Goal: Task Accomplishment & Management: Complete application form

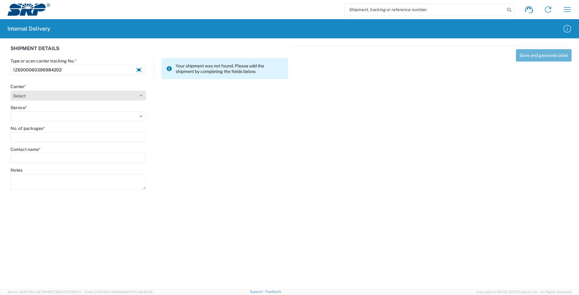
type input "1Z6000060396984202"
click at [144, 92] on select "Select Amazon Logistics ATI Trucking BC Dimerco Logistics Empire Southwest FedE…" at bounding box center [78, 96] width 135 height 10
select select "12"
click at [11, 91] on select "Select Amazon Logistics ATI Trucking BC Dimerco Logistics Empire Southwest FedE…" at bounding box center [78, 96] width 135 height 10
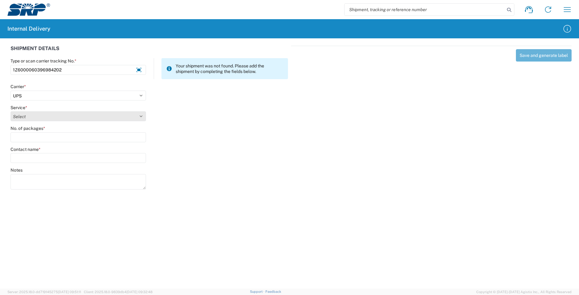
click at [141, 115] on select "Select 2nd Day Air 2nd Day Air A.M. 3 Day Select Basic BOUND PRINTED MATTER, UP…" at bounding box center [78, 116] width 135 height 10
select select "43"
click at [11, 111] on select "Select 2nd Day Air 2nd Day Air A.M. 3 Day Select Basic BOUND PRINTED MATTER, UP…" at bounding box center [78, 116] width 135 height 10
click at [60, 143] on agx-form-control-wrapper-v2 "No. of packages *" at bounding box center [78, 135] width 142 height 21
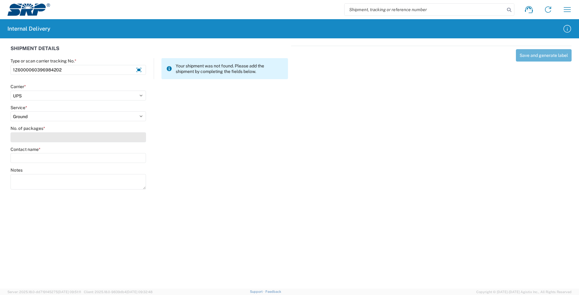
click at [61, 140] on input "No. of packages *" at bounding box center [78, 137] width 135 height 10
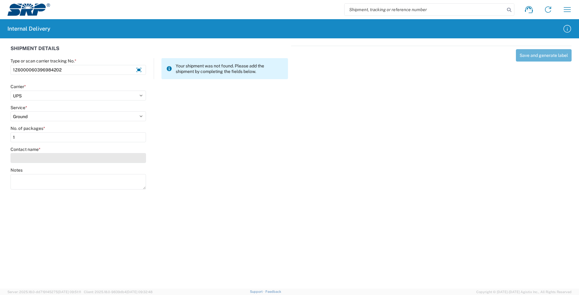
type input "1"
click at [59, 157] on input "Contact name *" at bounding box center [78, 158] width 135 height 10
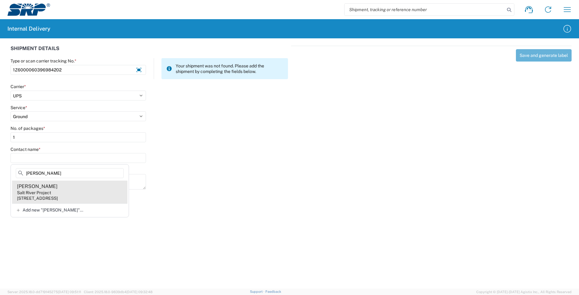
type input "[PERSON_NAME]"
click at [69, 189] on agx-address-suggestion-item "[PERSON_NAME] Salt River Project [STREET_ADDRESS]" at bounding box center [69, 191] width 115 height 23
type input "[PERSON_NAME]"
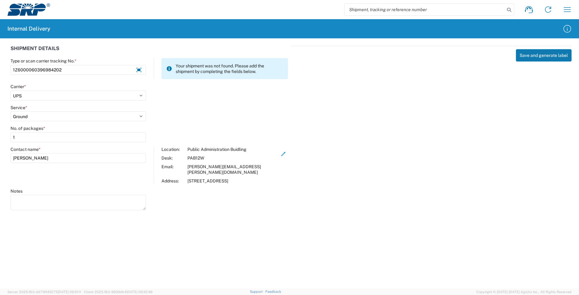
click at [541, 58] on button "Save and generate label" at bounding box center [543, 55] width 56 height 12
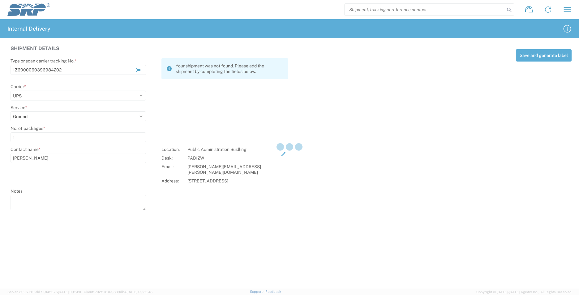
select select
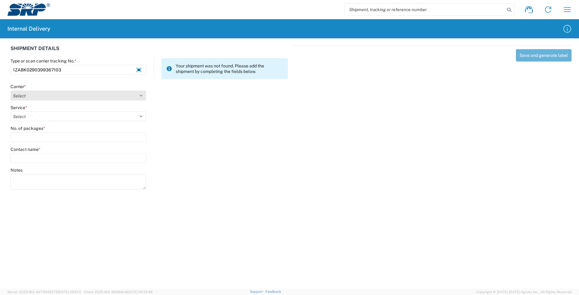
type input "1ZA8K0290399367103"
drag, startPoint x: 141, startPoint y: 93, endPoint x: 139, endPoint y: 97, distance: 3.9
click at [141, 94] on select "Select Amazon Logistics ATI Trucking BC Dimerco Logistics Empire Southwest FedE…" at bounding box center [78, 96] width 135 height 10
select select "12"
click at [11, 91] on select "Select Amazon Logistics ATI Trucking BC Dimerco Logistics Empire Southwest FedE…" at bounding box center [78, 96] width 135 height 10
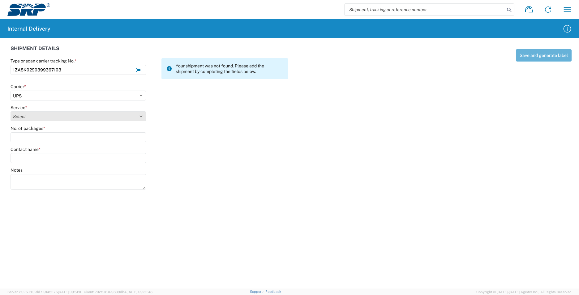
click at [142, 118] on select "Select 2nd Day Air 2nd Day Air A.M. 3 Day Select Basic BOUND PRINTED MATTER, UP…" at bounding box center [78, 116] width 135 height 10
select select "43"
click at [11, 111] on select "Select 2nd Day Air 2nd Day Air A.M. 3 Day Select Basic BOUND PRINTED MATTER, UP…" at bounding box center [78, 116] width 135 height 10
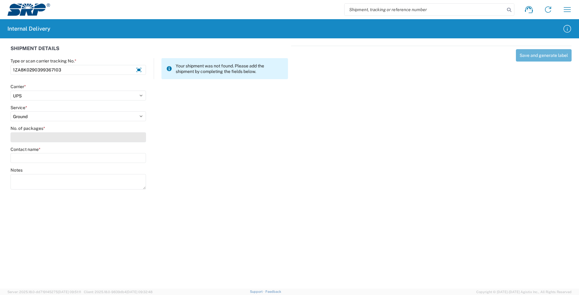
click at [55, 135] on input "No. of packages *" at bounding box center [78, 137] width 135 height 10
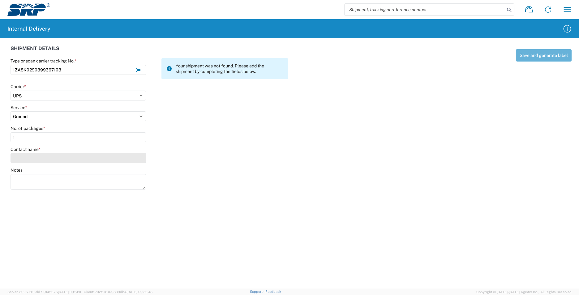
type input "1"
click at [54, 159] on input "Contact name *" at bounding box center [78, 158] width 135 height 10
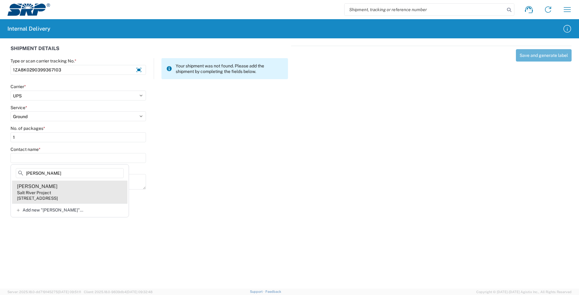
type input "[PERSON_NAME]"
click at [67, 190] on agx-address-suggestion-item "[PERSON_NAME] Salt River Project [STREET_ADDRESS]" at bounding box center [69, 191] width 115 height 23
type input "[PERSON_NAME]"
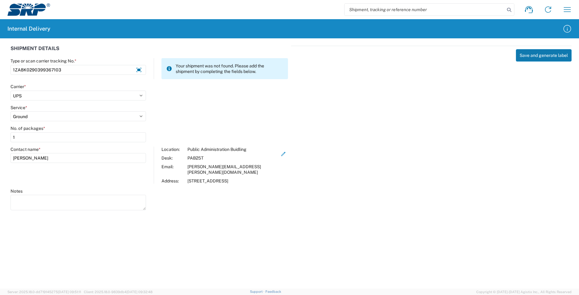
click at [540, 57] on button "Save and generate label" at bounding box center [543, 55] width 56 height 12
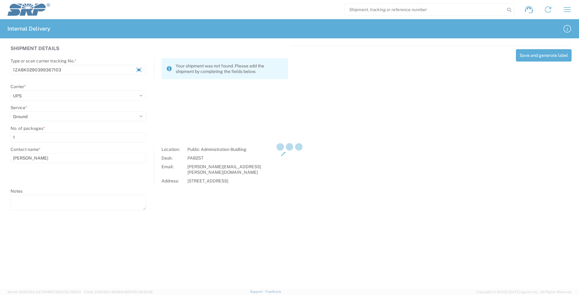
select select
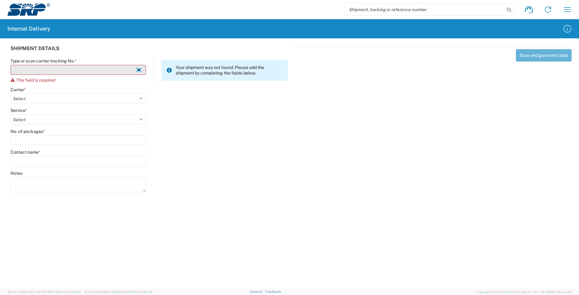
click at [112, 69] on input "Type or scan carrier tracking No. *" at bounding box center [78, 70] width 135 height 10
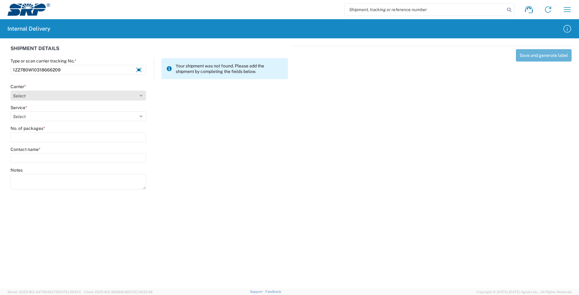
type input "1Z2780W10318666209"
click at [141, 95] on select "Select Amazon Logistics ATI Trucking BC Dimerco Logistics Empire Southwest FedE…" at bounding box center [78, 96] width 135 height 10
select select "12"
click at [11, 91] on select "Select Amazon Logistics ATI Trucking BC Dimerco Logistics Empire Southwest FedE…" at bounding box center [78, 96] width 135 height 10
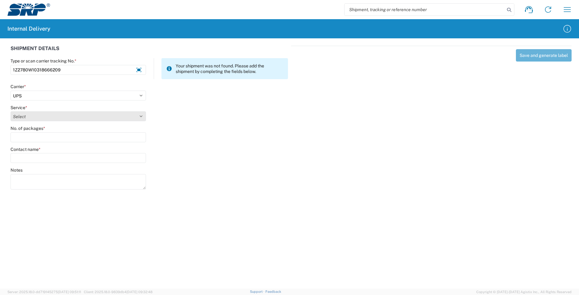
click at [137, 120] on select "Select 2nd Day Air 2nd Day Air A.M. 3 Day Select Basic BOUND PRINTED MATTER, UP…" at bounding box center [78, 116] width 135 height 10
select select "43"
click at [11, 111] on select "Select 2nd Day Air 2nd Day Air A.M. 3 Day Select Basic BOUND PRINTED MATTER, UP…" at bounding box center [78, 116] width 135 height 10
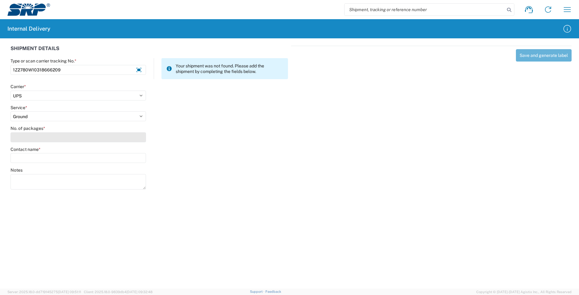
click at [123, 134] on input "No. of packages *" at bounding box center [78, 137] width 135 height 10
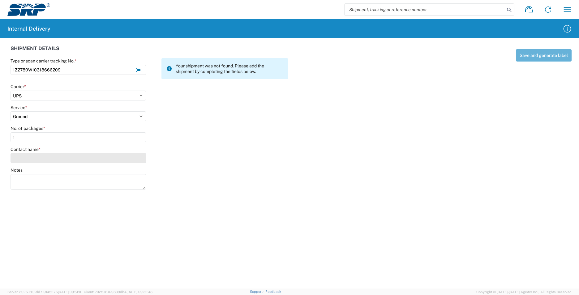
type input "1"
click at [95, 153] on input "Contact name *" at bounding box center [78, 158] width 135 height 10
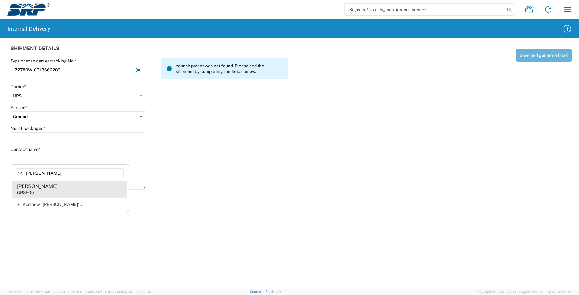
type input "[PERSON_NAME]"
click at [80, 190] on agx-address-suggestion-item "[PERSON_NAME] GRS500" at bounding box center [69, 188] width 115 height 17
type input "[PERSON_NAME]"
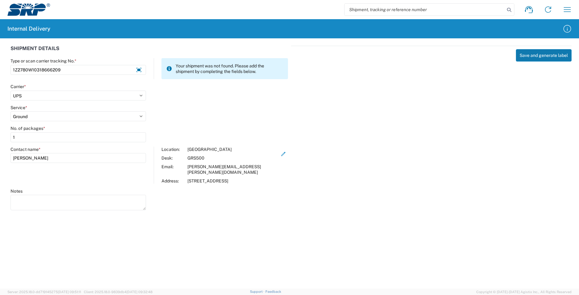
click at [521, 59] on button "Save and generate label" at bounding box center [543, 55] width 56 height 12
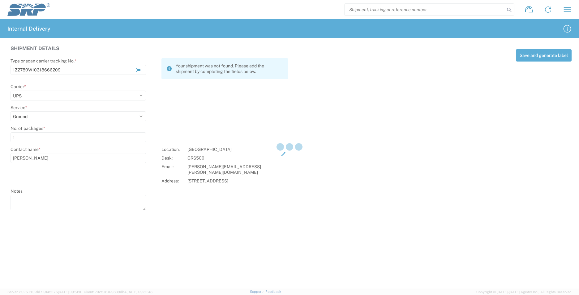
select select
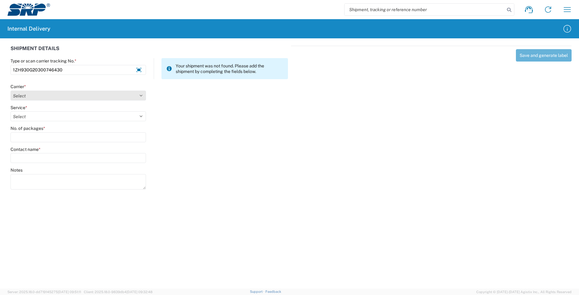
type input "1ZH930G20300746430"
click at [141, 97] on select "Select Amazon Logistics ATI Trucking BC Dimerco Logistics Empire Southwest FedE…" at bounding box center [78, 96] width 135 height 10
select select "12"
click at [11, 91] on select "Select Amazon Logistics ATI Trucking BC Dimerco Logistics Empire Southwest FedE…" at bounding box center [78, 96] width 135 height 10
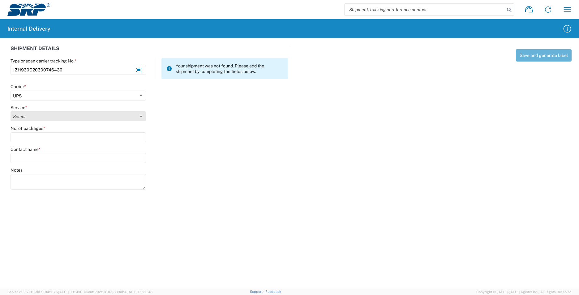
click at [141, 118] on select "Select" at bounding box center [78, 116] width 135 height 10
select select "43"
click at [11, 111] on select "Select 2nd Day Air 2nd Day Air A.M. 3 Day Select Basic BOUND PRINTED MATTER, UP…" at bounding box center [78, 116] width 135 height 10
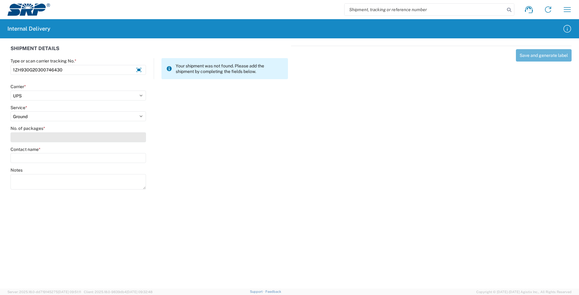
click at [67, 139] on input "No. of packages *" at bounding box center [78, 137] width 135 height 10
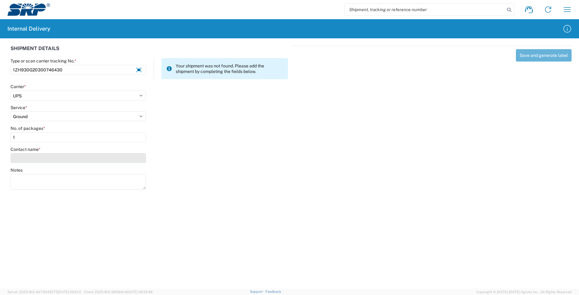
type input "1"
click at [71, 156] on input "Contact name *" at bounding box center [78, 158] width 135 height 10
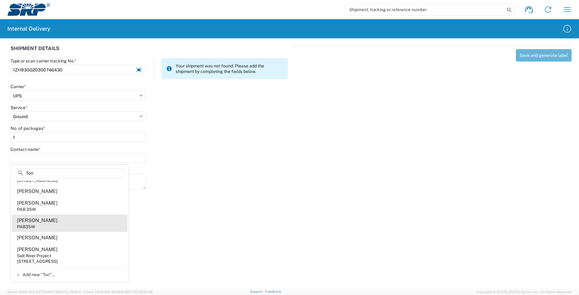
scroll to position [124, 0]
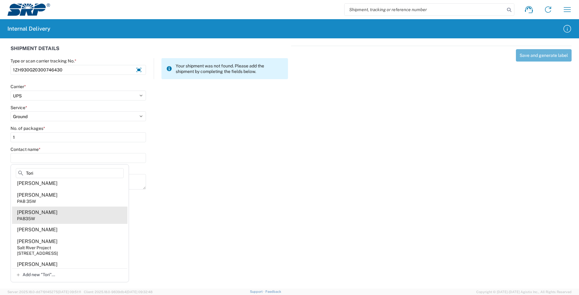
type input "Tori"
click at [59, 217] on agx-address-suggestion-item "[PERSON_NAME] PAB35W" at bounding box center [69, 214] width 115 height 17
type input "[PERSON_NAME]"
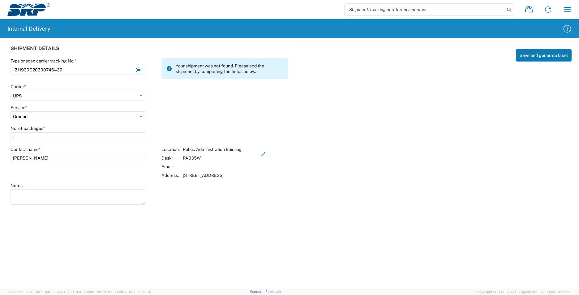
click at [545, 58] on button "Save and generate label" at bounding box center [543, 55] width 56 height 12
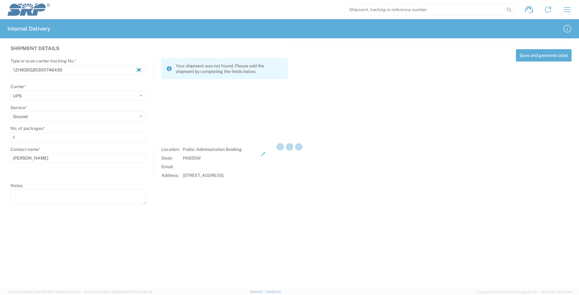
select select
